Goal: Navigation & Orientation: Find specific page/section

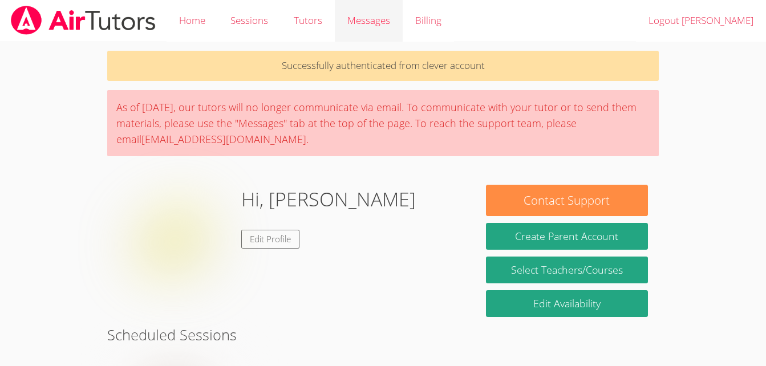
click at [366, 25] on span "Messages" at bounding box center [369, 20] width 43 height 13
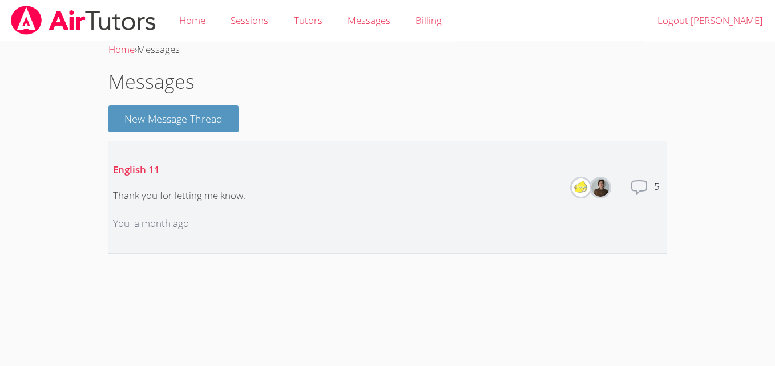
click at [639, 188] on icon at bounding box center [639, 188] width 18 height 18
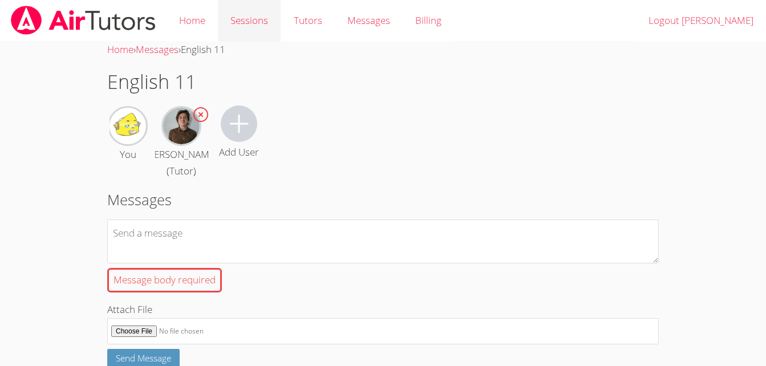
click at [256, 19] on link "Sessions" at bounding box center [249, 21] width 63 height 42
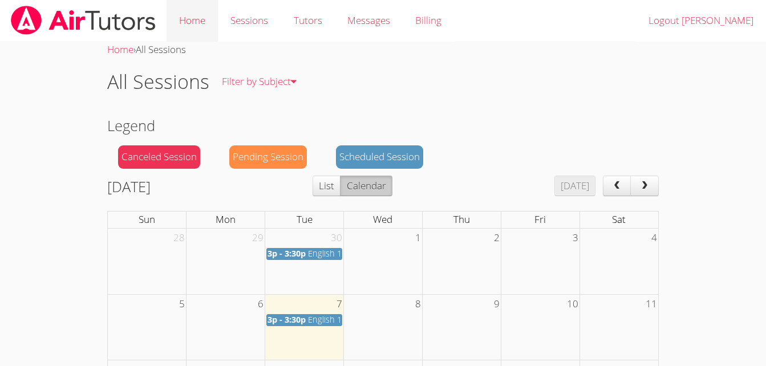
click at [207, 13] on link "Home" at bounding box center [192, 21] width 51 height 42
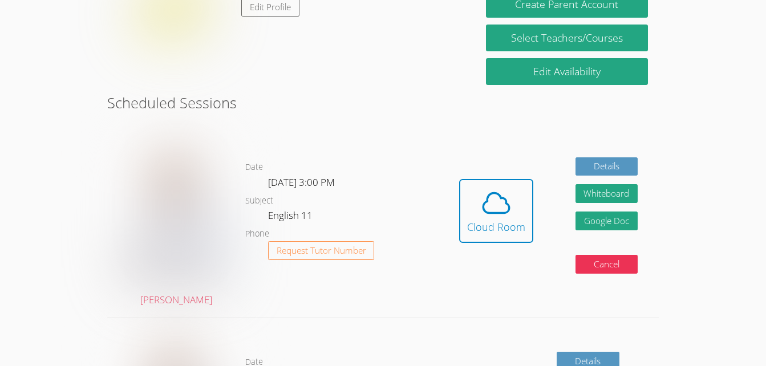
scroll to position [195, 0]
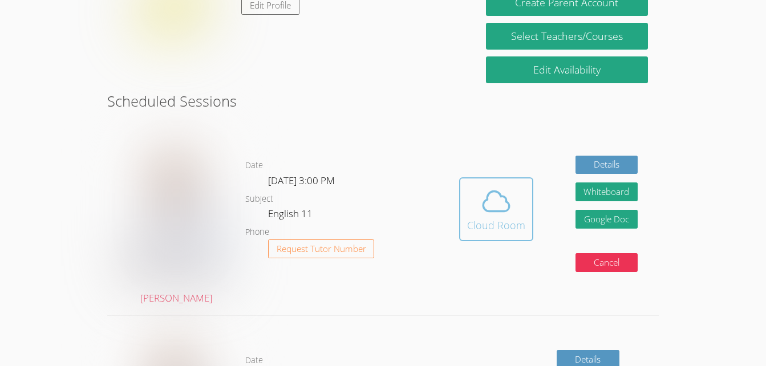
click at [509, 210] on icon at bounding box center [497, 201] width 32 height 32
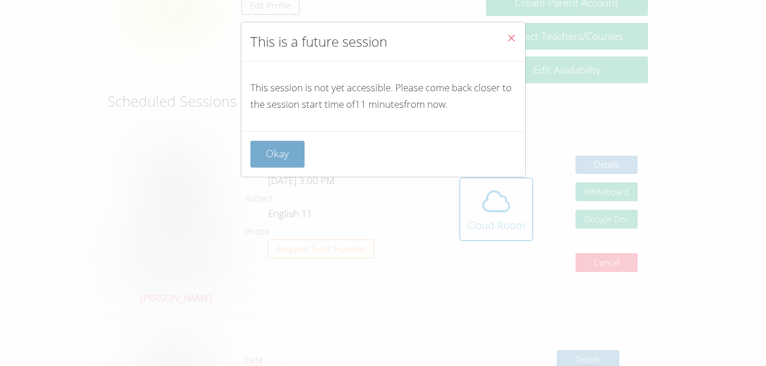
click at [272, 155] on button "Okay" at bounding box center [278, 154] width 55 height 27
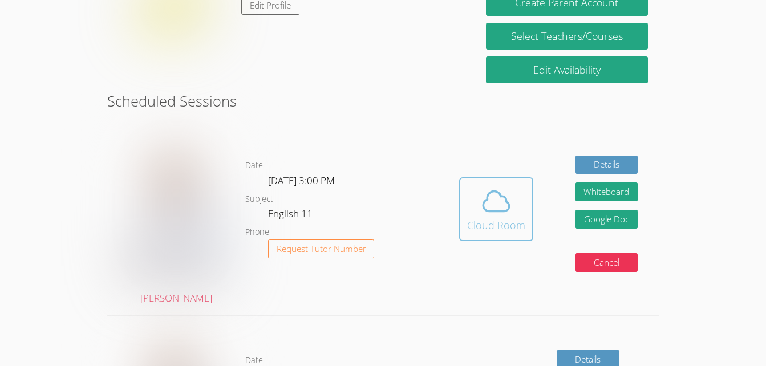
click at [501, 228] on div "Cloud Room" at bounding box center [496, 225] width 58 height 16
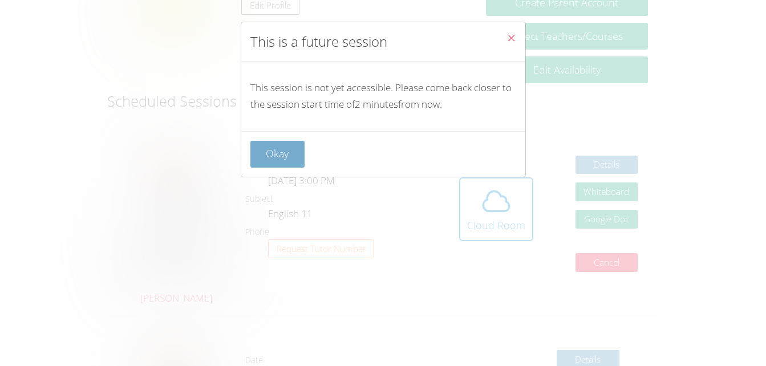
click at [287, 157] on button "Okay" at bounding box center [278, 154] width 55 height 27
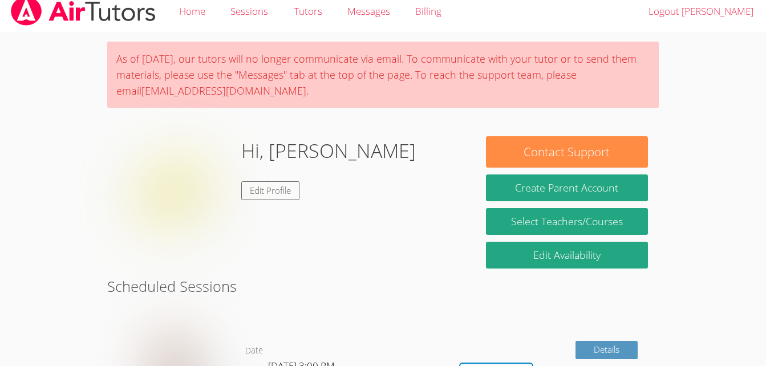
scroll to position [9, 0]
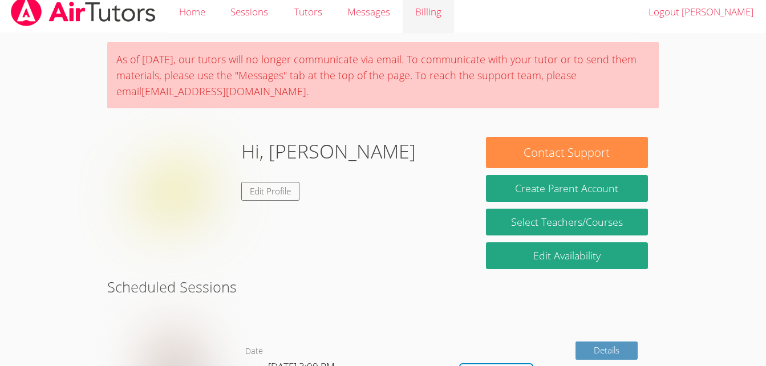
click at [430, 14] on link "Billing" at bounding box center [428, 12] width 51 height 42
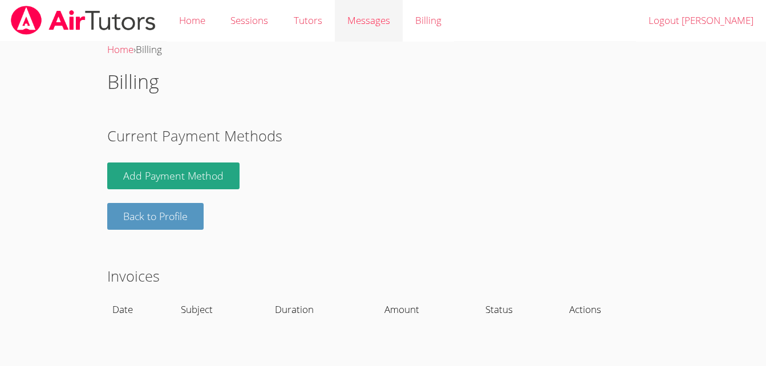
click at [372, 30] on link "Messages" at bounding box center [369, 21] width 68 height 42
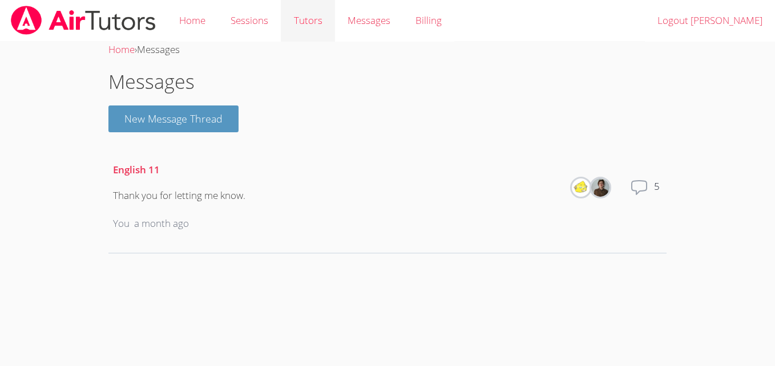
click at [307, 22] on link "Tutors" at bounding box center [308, 21] width 54 height 42
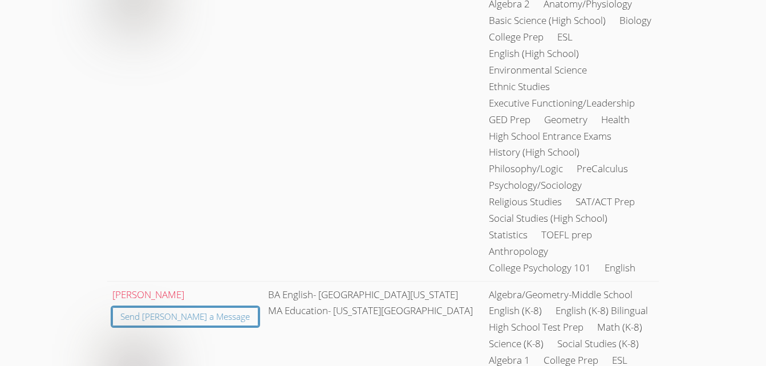
scroll to position [1814, 0]
click at [154, 287] on link "Michael Kurtz" at bounding box center [148, 293] width 72 height 13
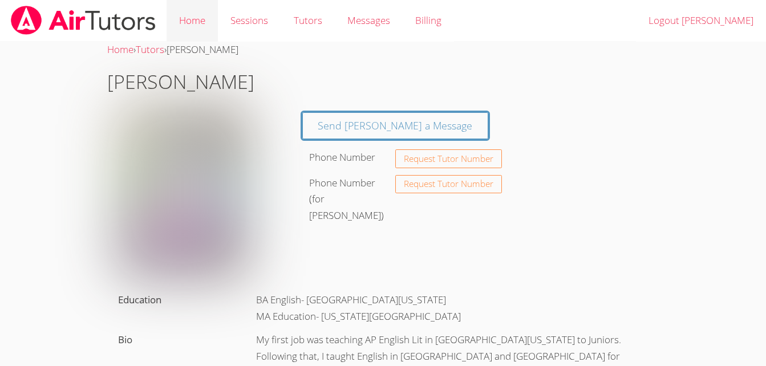
click at [185, 22] on link "Home" at bounding box center [192, 21] width 51 height 42
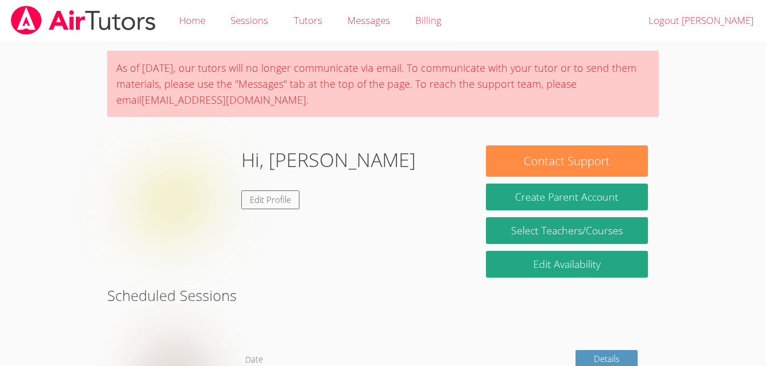
scroll to position [235, 0]
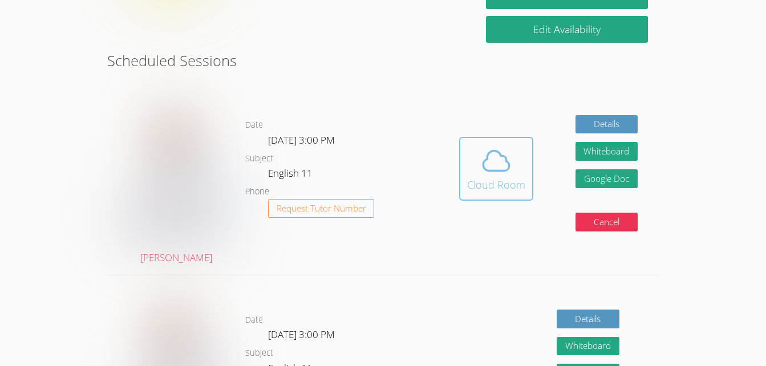
click at [483, 165] on icon at bounding box center [496, 161] width 26 height 20
